Goal: Task Accomplishment & Management: Manage account settings

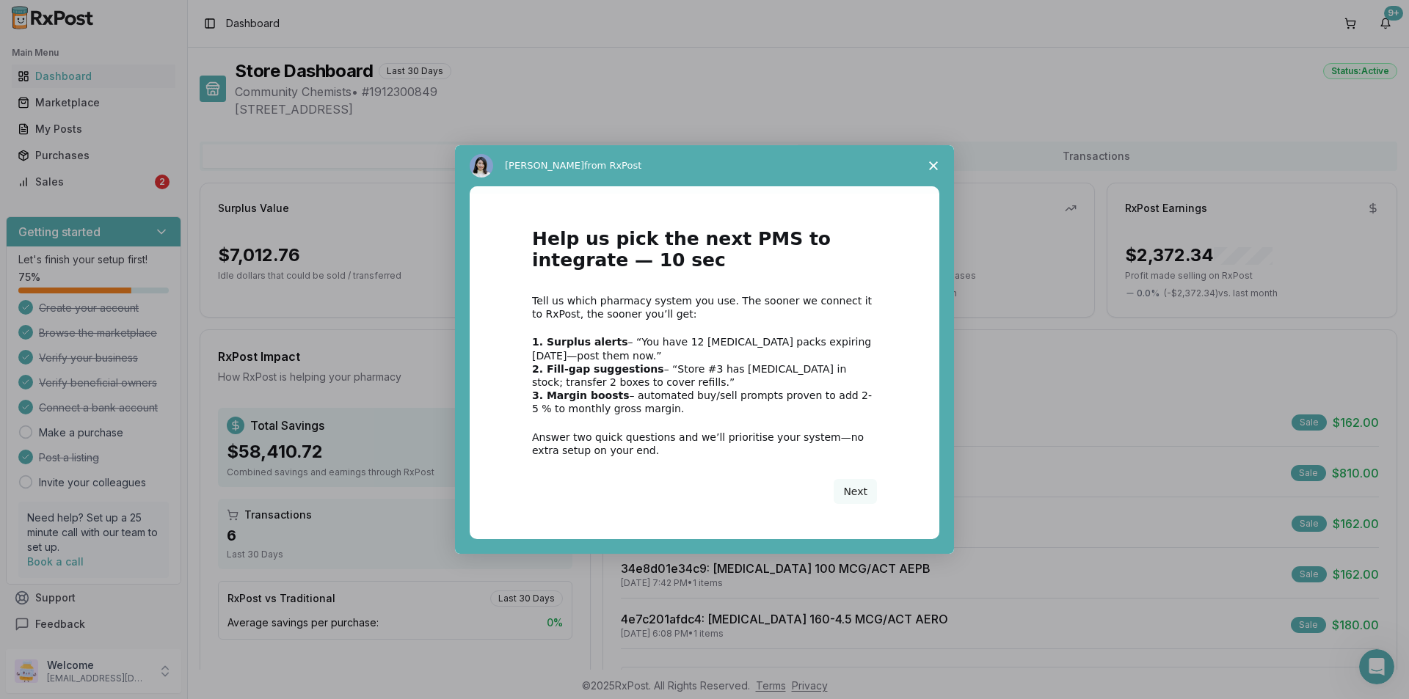
click at [921, 168] on span "Close survey" at bounding box center [933, 165] width 41 height 41
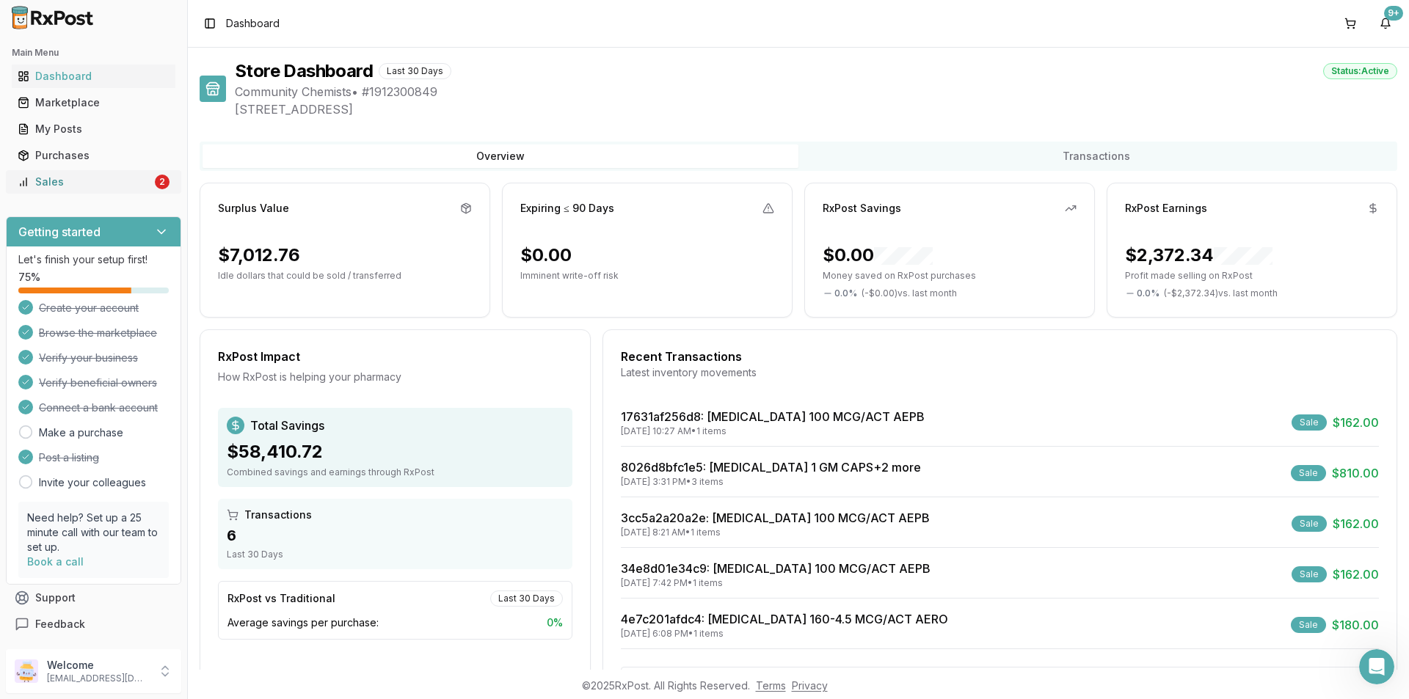
click at [135, 188] on div "Sales" at bounding box center [85, 182] width 134 height 15
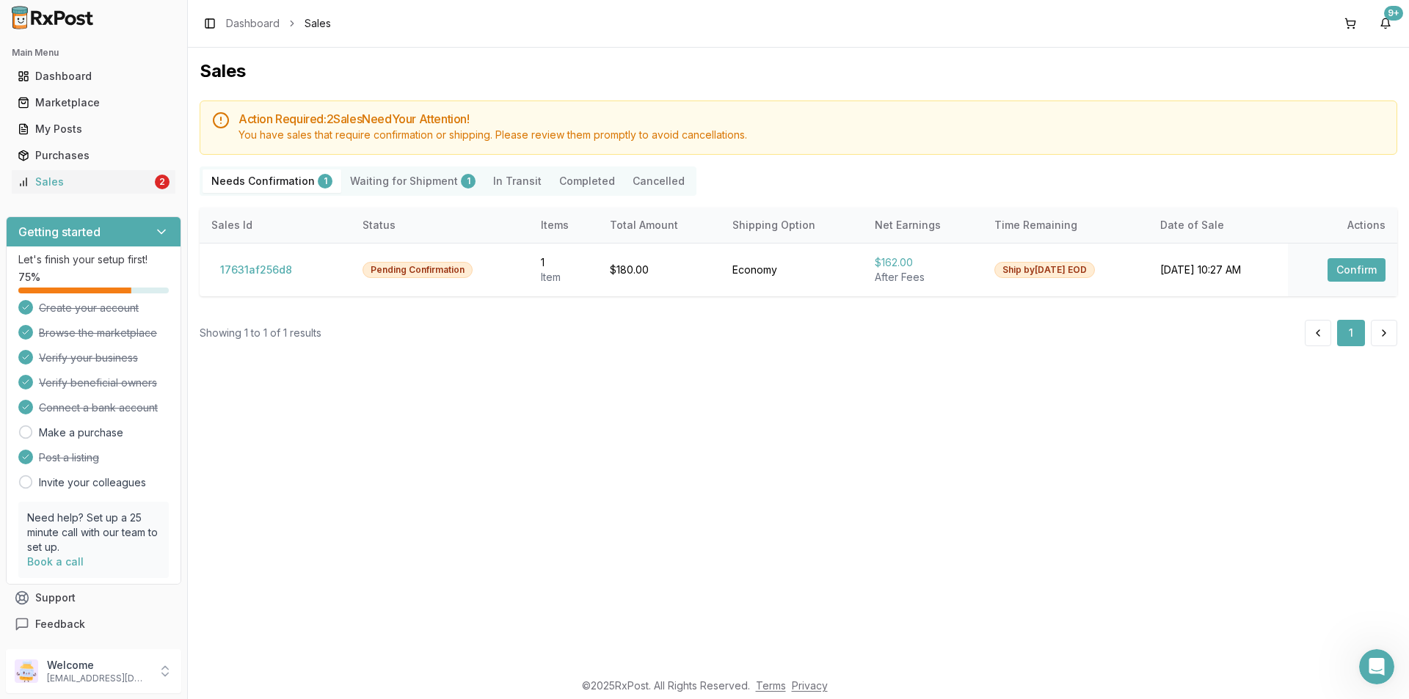
click at [407, 172] on Shipment "Waiting for Shipment 1" at bounding box center [412, 181] width 143 height 23
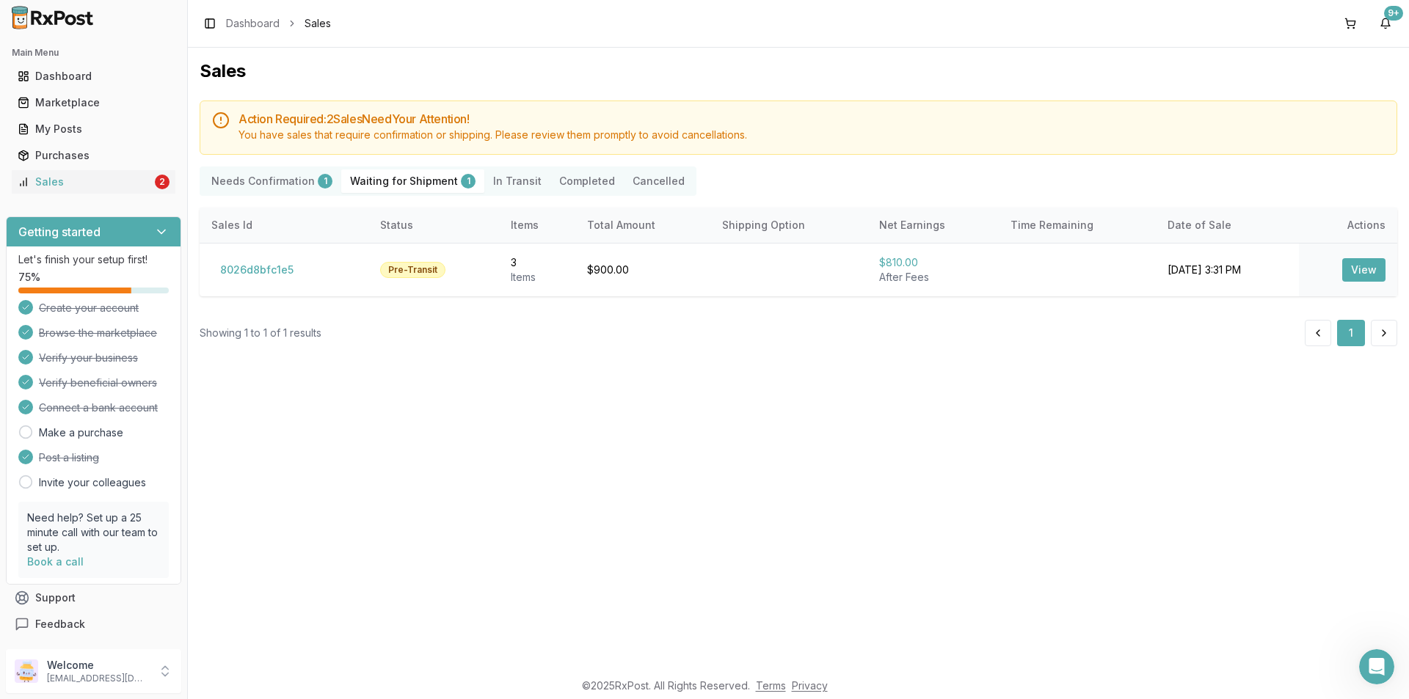
click at [426, 190] on Shipment "Waiting for Shipment 1" at bounding box center [412, 181] width 143 height 23
click at [307, 163] on div "Action Required: 2 Sale s Need Your Attention! You have sales that require conf…" at bounding box center [799, 224] width 1198 height 246
click at [296, 201] on div "Action Required: 2 Sale s Need Your Attention! You have sales that require conf…" at bounding box center [799, 224] width 1198 height 246
click at [295, 193] on div "Needs Confirmation 1 Waiting for Shipment 1 In Transit Completed Cancelled" at bounding box center [448, 181] width 497 height 29
click at [304, 183] on Confirmation "Needs Confirmation 1" at bounding box center [272, 181] width 139 height 23
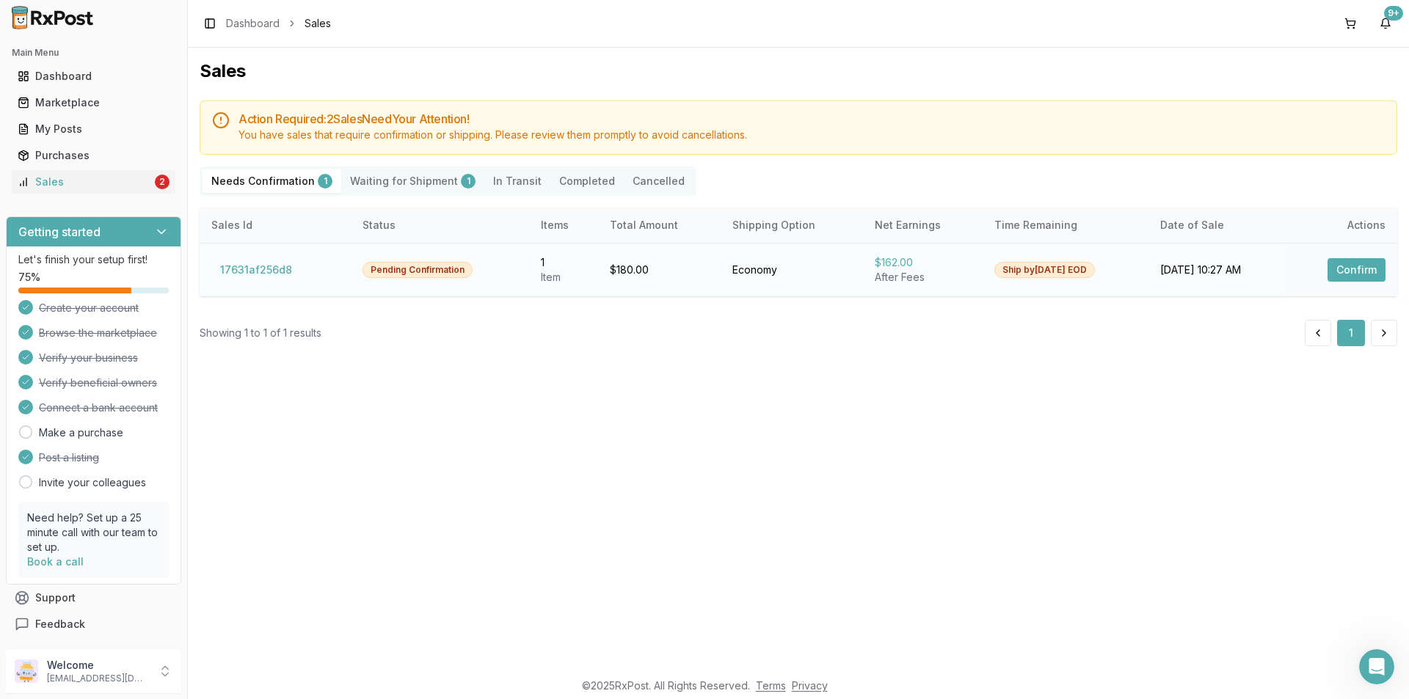
click at [1352, 273] on button "Confirm" at bounding box center [1356, 269] width 58 height 23
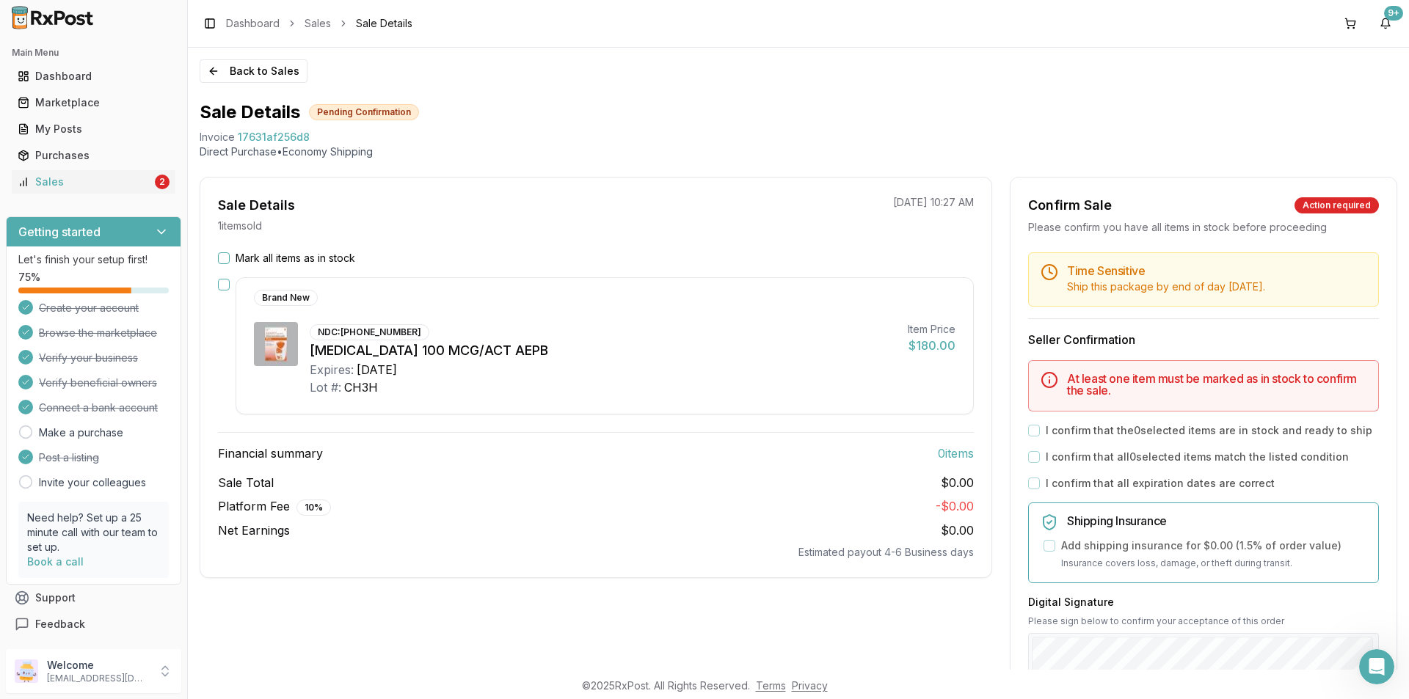
click at [225, 267] on div "Mark all items as in stock Brand New NDC: [PHONE_NUMBER] [MEDICAL_DATA] 100 MCG…" at bounding box center [595, 405] width 791 height 309
click at [225, 266] on div "Mark all items as in stock Brand New NDC: [PHONE_NUMBER] [MEDICAL_DATA] 100 MCG…" at bounding box center [595, 405] width 791 height 309
click at [233, 258] on div "Mark all items as in stock" at bounding box center [596, 258] width 756 height 15
click at [219, 263] on button "Mark all items as in stock" at bounding box center [224, 258] width 12 height 12
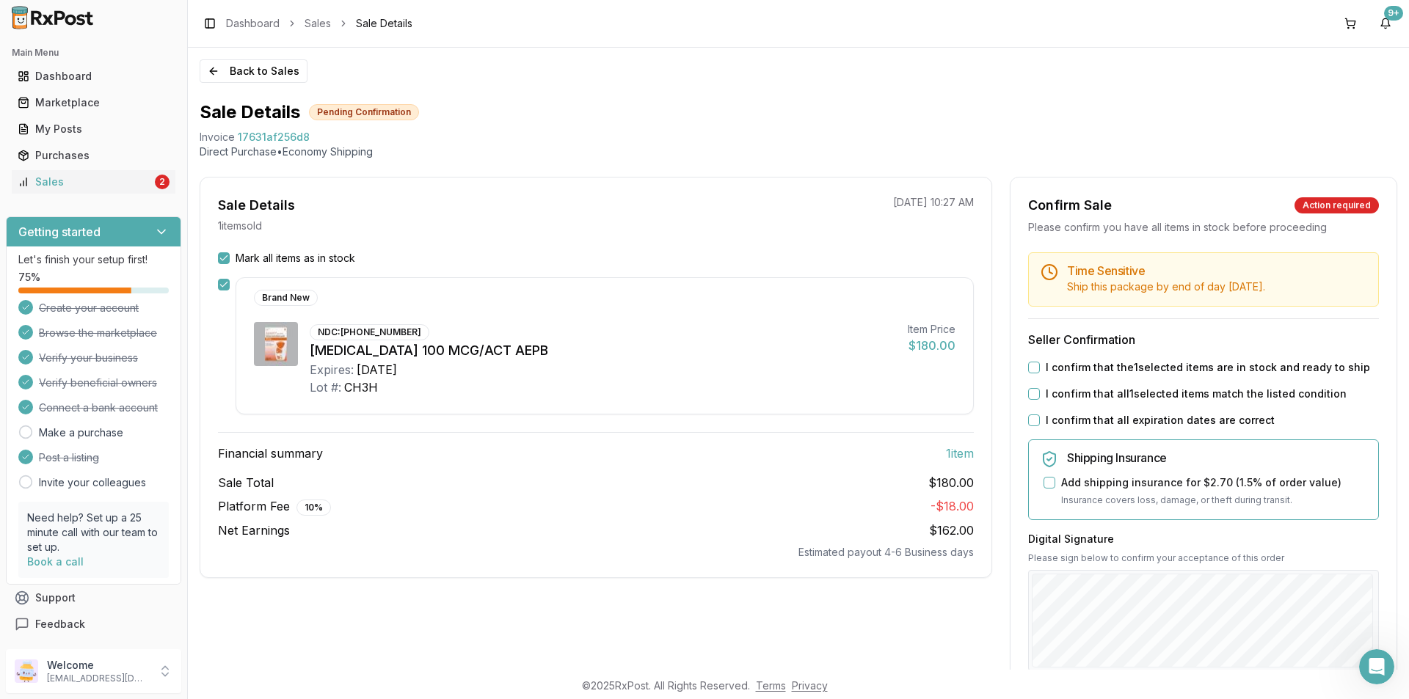
click at [1150, 377] on div "Time Sensitive Ship this package by end of day [DATE] . Seller Confirmation I c…" at bounding box center [1203, 562] width 386 height 620
click at [1149, 407] on div "Time Sensitive Ship this package by end of day [DATE] . Seller Confirmation I c…" at bounding box center [1203, 562] width 386 height 620
click at [1035, 371] on button "I confirm that the 1 selected items are in stock and ready to ship" at bounding box center [1034, 368] width 12 height 12
click at [1046, 396] on label "I confirm that all 1 selected items match the listed condition" at bounding box center [1196, 394] width 301 height 15
click at [1040, 396] on button "I confirm that all 1 selected items match the listed condition" at bounding box center [1034, 394] width 12 height 12
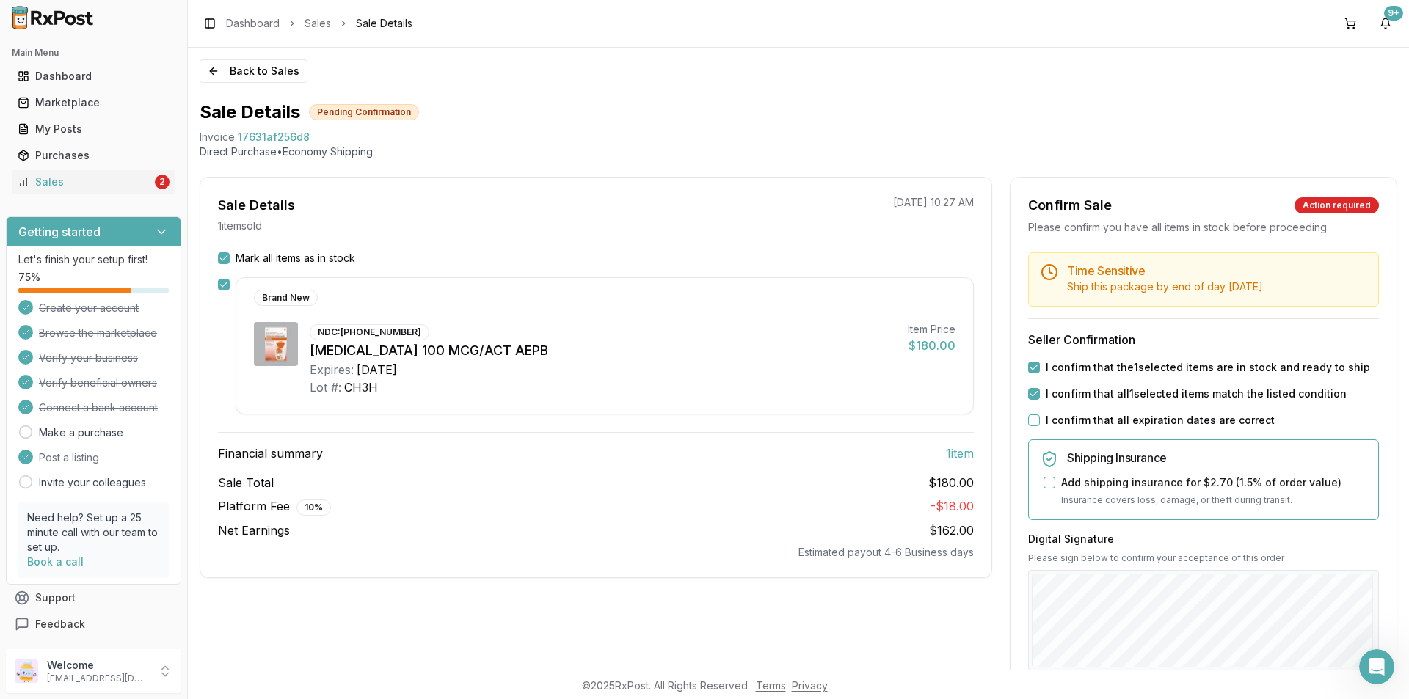
click at [1030, 423] on button "I confirm that all expiration dates are correct" at bounding box center [1034, 421] width 12 height 12
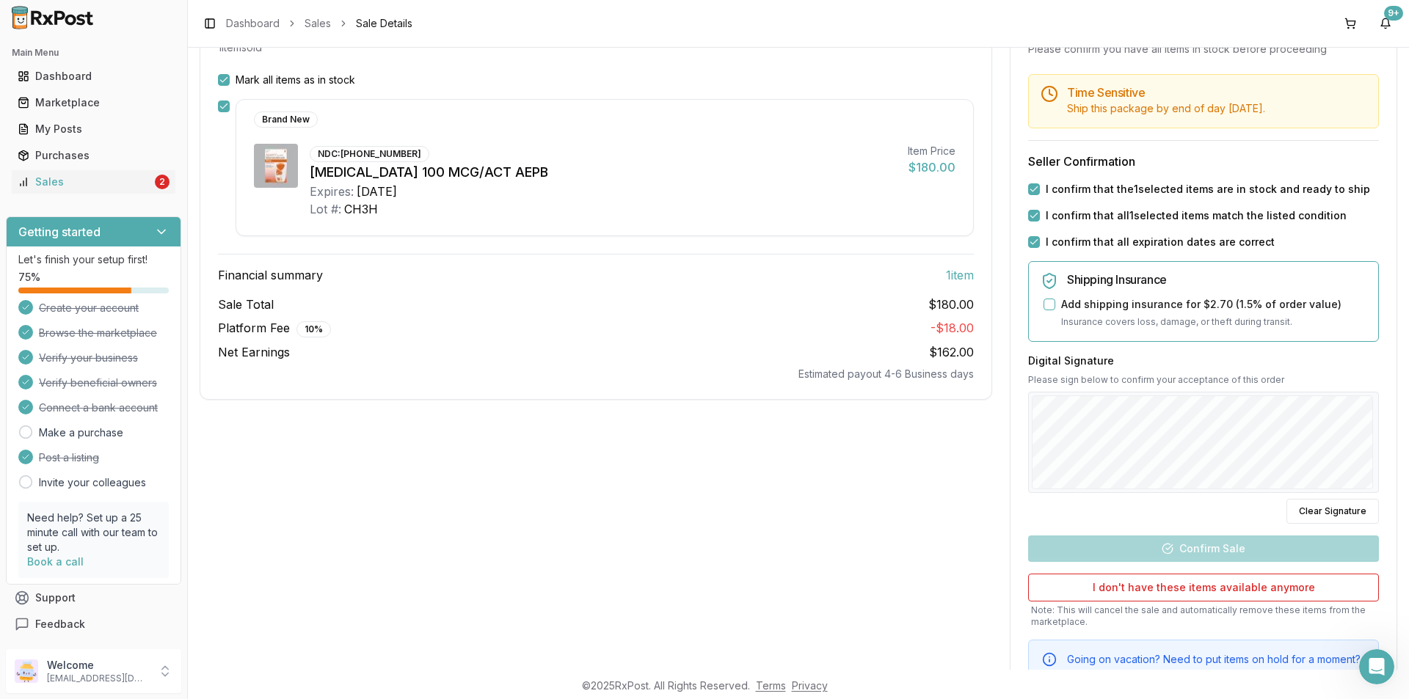
scroll to position [179, 0]
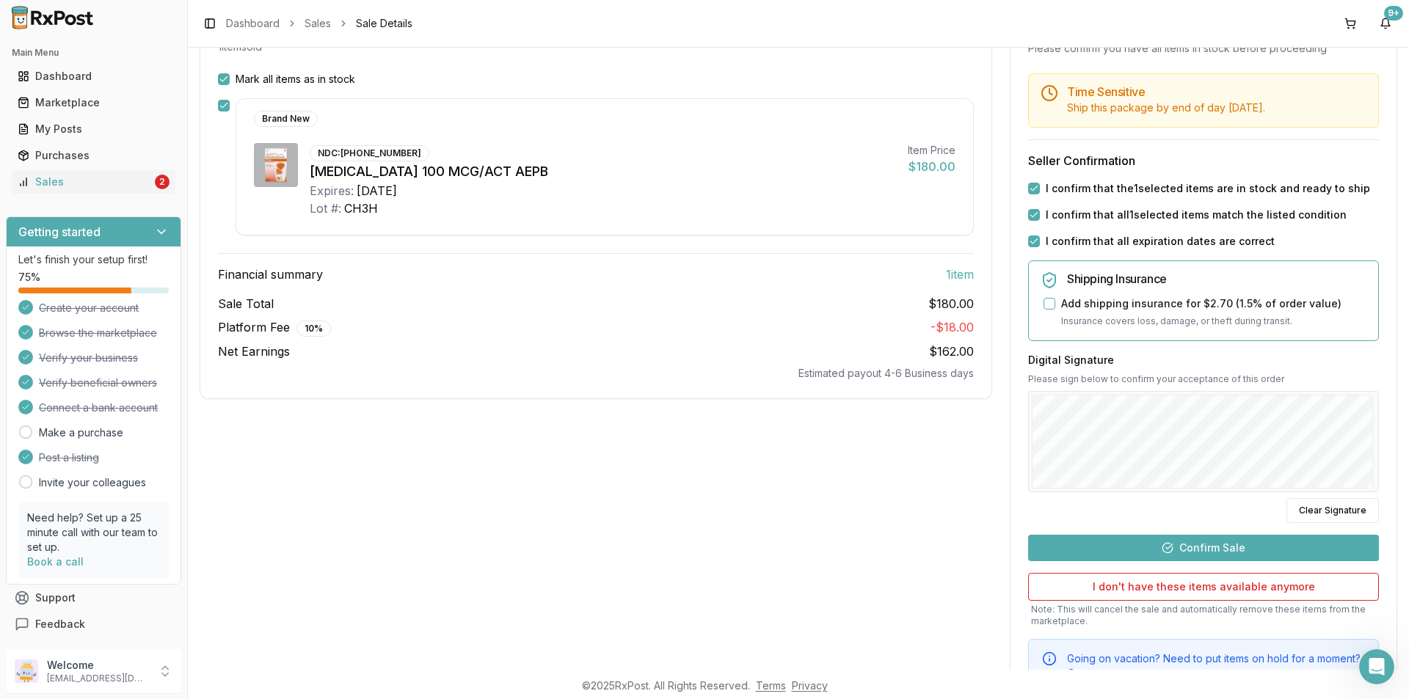
click at [1206, 542] on button "Confirm Sale" at bounding box center [1203, 548] width 351 height 26
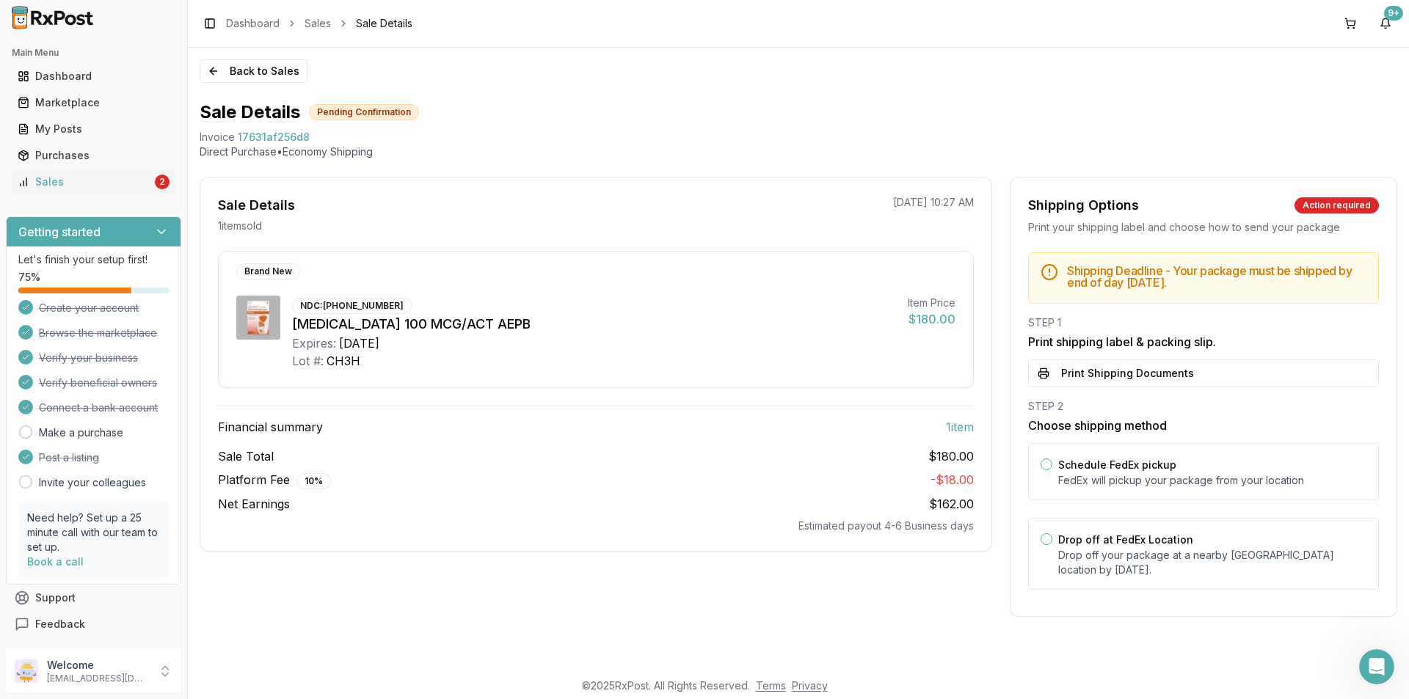
scroll to position [0, 0]
click at [1123, 401] on div "STEP 2" at bounding box center [1203, 406] width 351 height 15
click at [1136, 371] on button "Print Shipping Documents" at bounding box center [1203, 374] width 351 height 28
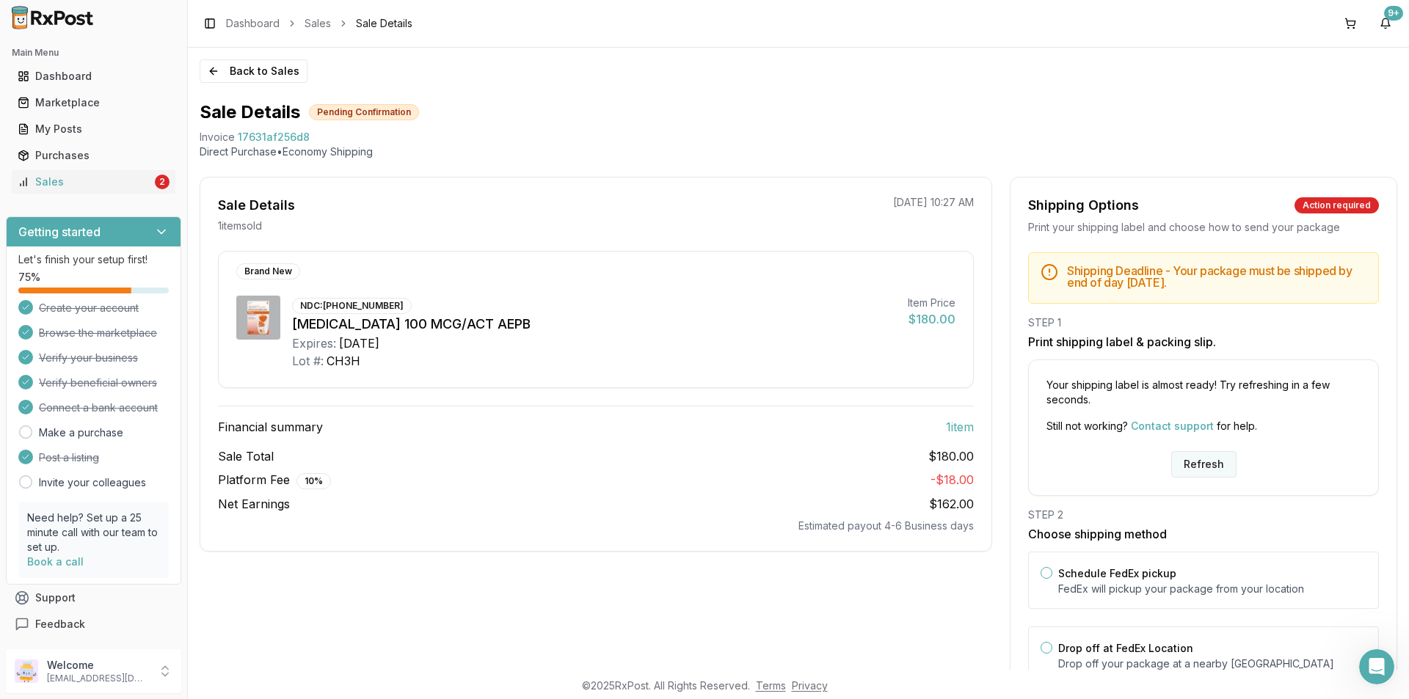
click at [1203, 465] on button "Refresh" at bounding box center [1203, 464] width 65 height 26
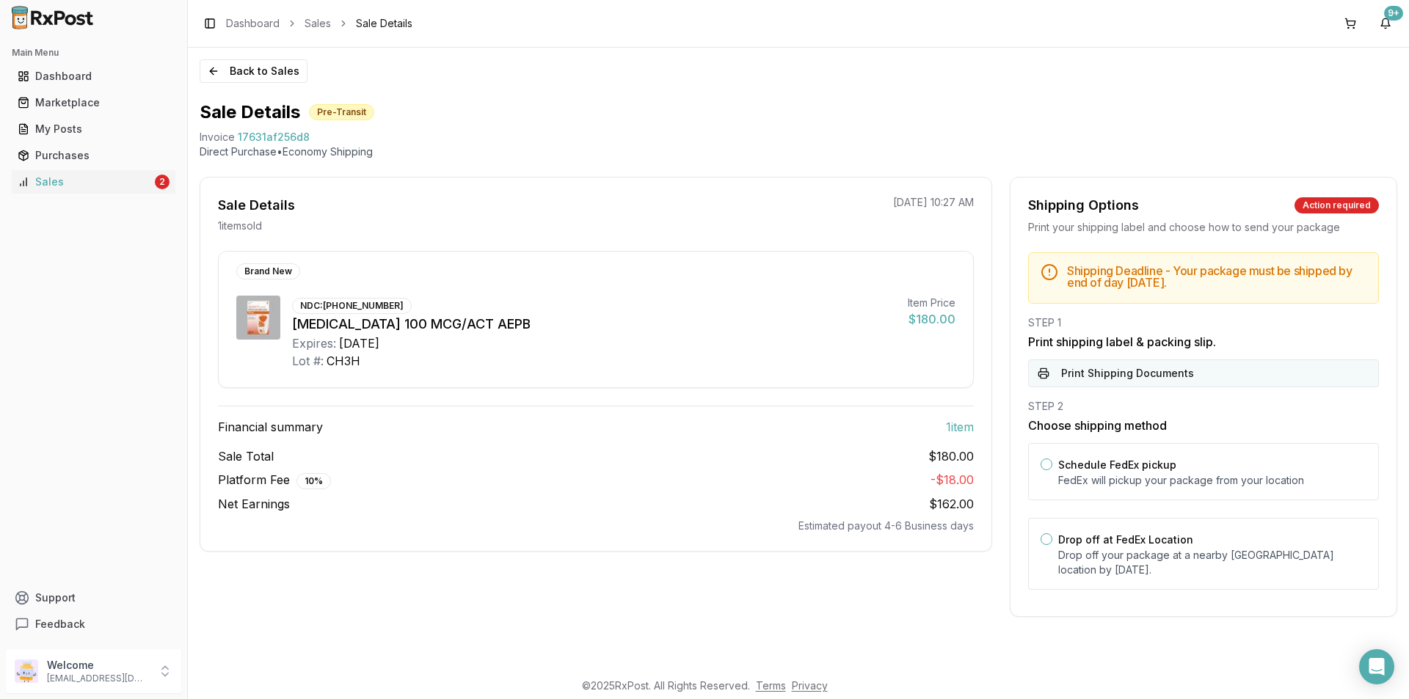
click at [1192, 369] on button "Print Shipping Documents" at bounding box center [1203, 374] width 351 height 28
